Goal: Information Seeking & Learning: Check status

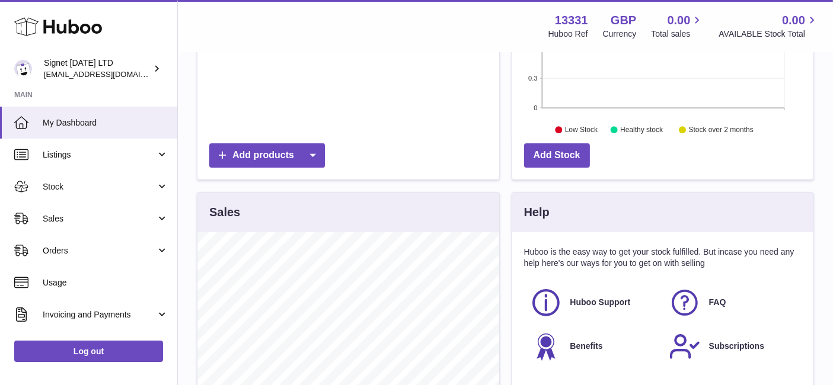
scroll to position [197, 0]
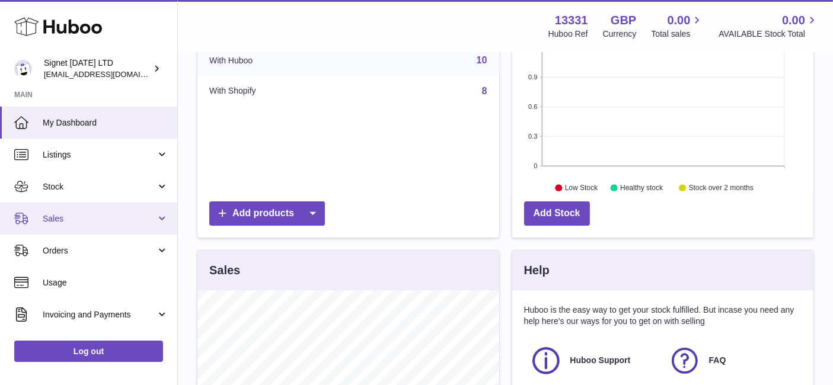
click at [84, 208] on link "Sales" at bounding box center [88, 219] width 177 height 32
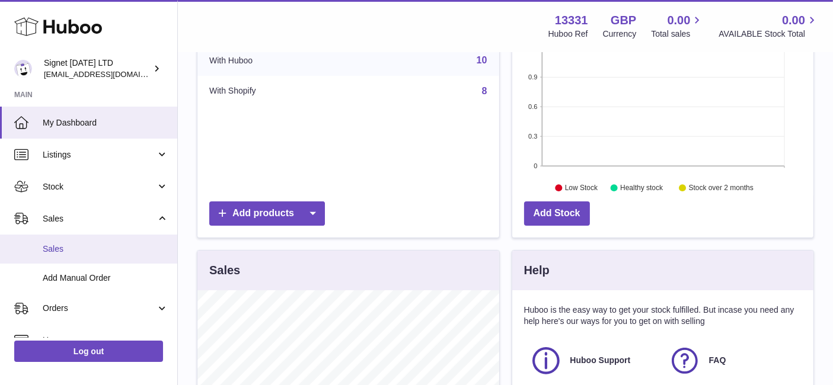
click at [113, 254] on span "Sales" at bounding box center [106, 249] width 126 height 11
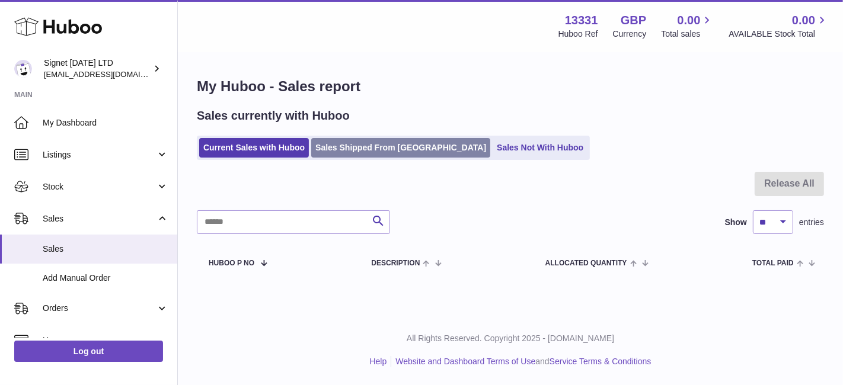
click at [382, 147] on link "Sales Shipped From [GEOGRAPHIC_DATA]" at bounding box center [400, 148] width 179 height 20
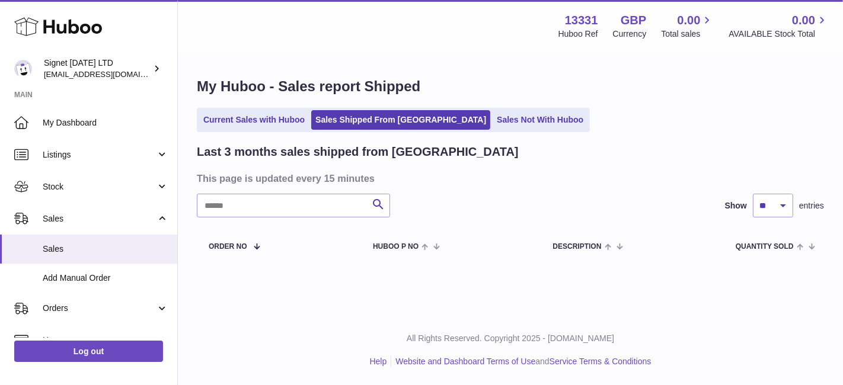
click at [249, 131] on ul "Current Sales with Huboo Sales Shipped From Huboo Sales Not With Huboo" at bounding box center [393, 120] width 393 height 24
click at [250, 124] on link "Current Sales with Huboo" at bounding box center [254, 120] width 110 height 20
